Goal: Task Accomplishment & Management: Complete application form

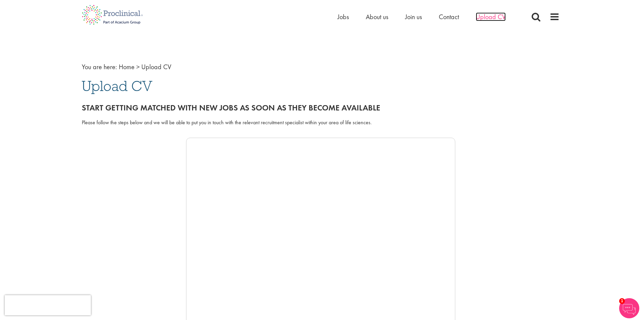
click at [486, 17] on span "Upload CV" at bounding box center [490, 16] width 30 height 9
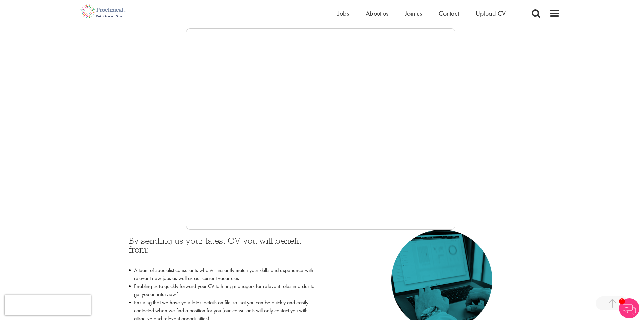
scroll to position [135, 0]
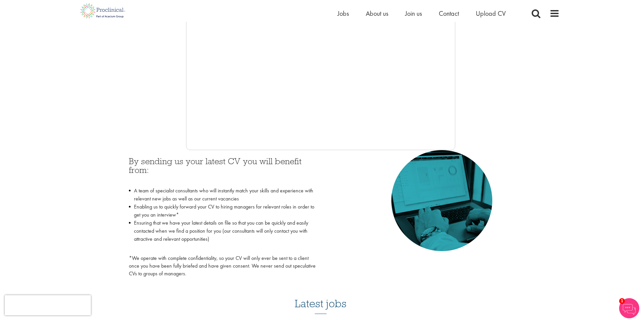
scroll to position [220, 0]
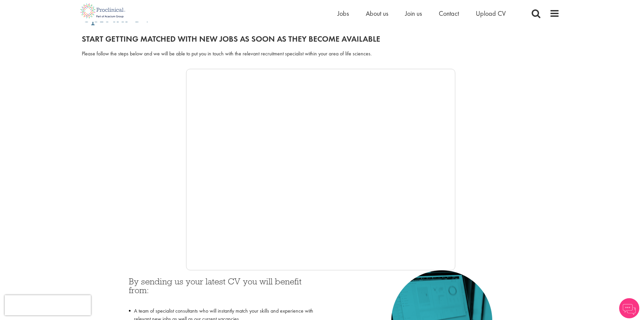
scroll to position [52, 0]
